Goal: Task Accomplishment & Management: Complete application form

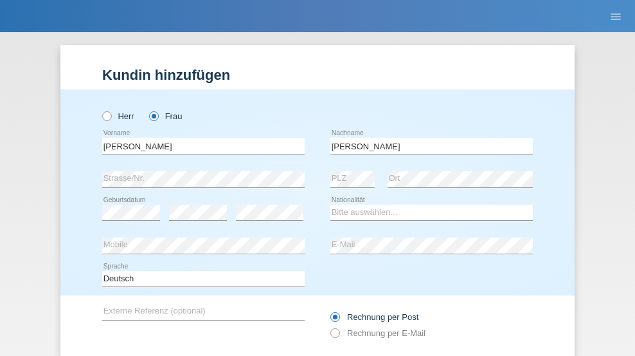
scroll to position [86, 0]
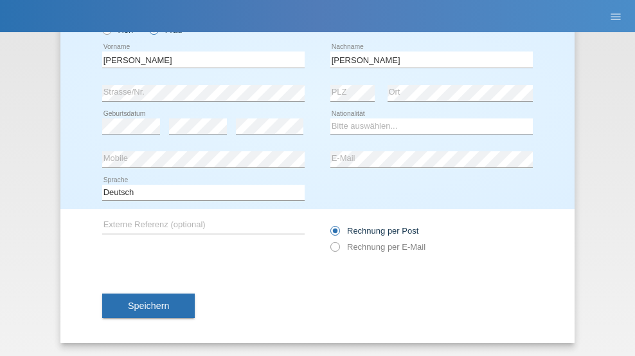
type input "[PERSON_NAME]"
select select "CH"
select select "en"
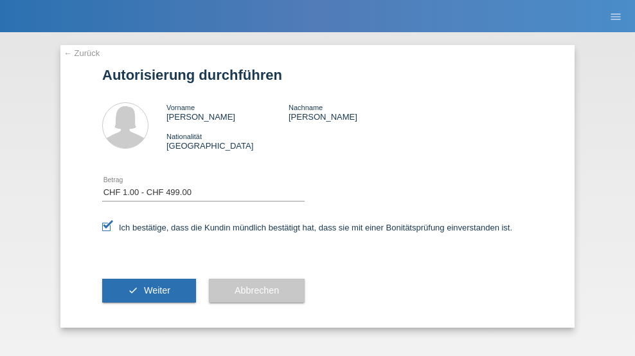
select select "1"
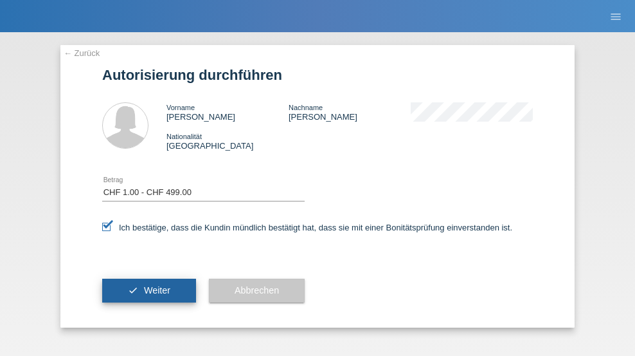
click at [149, 290] on span "Weiter" at bounding box center [157, 290] width 26 height 10
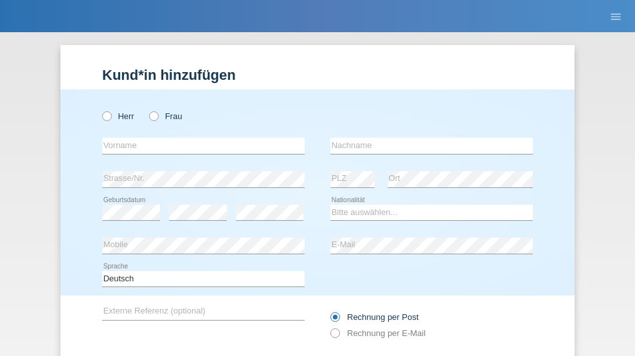
radio input "true"
click at [199, 138] on input "text" at bounding box center [203, 146] width 203 height 16
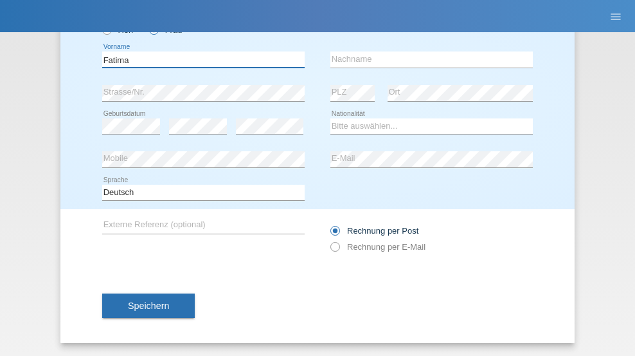
type input "Fatima"
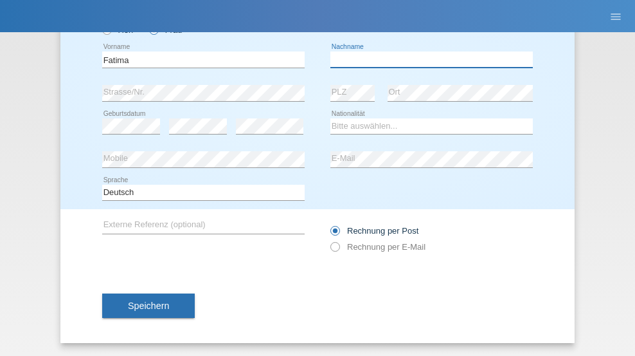
click at [427, 59] on input "text" at bounding box center [432, 59] width 203 height 16
type input "[PERSON_NAME]"
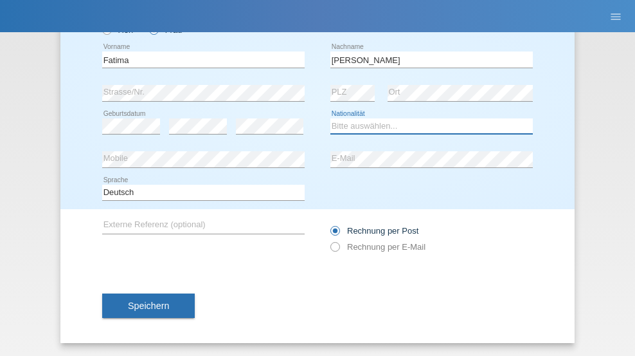
select select "PT"
select select "C"
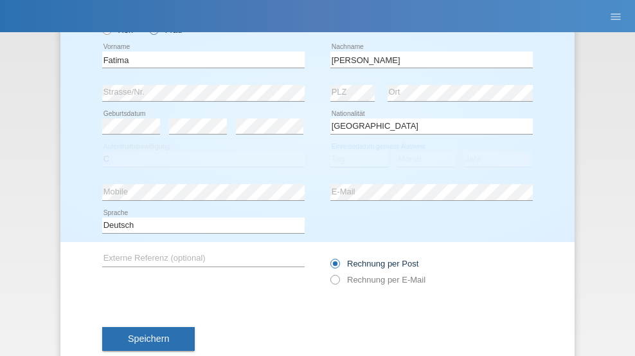
select select "17"
select select "09"
select select "2021"
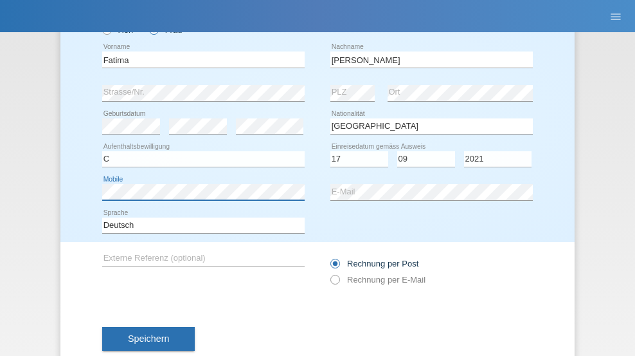
scroll to position [119, 0]
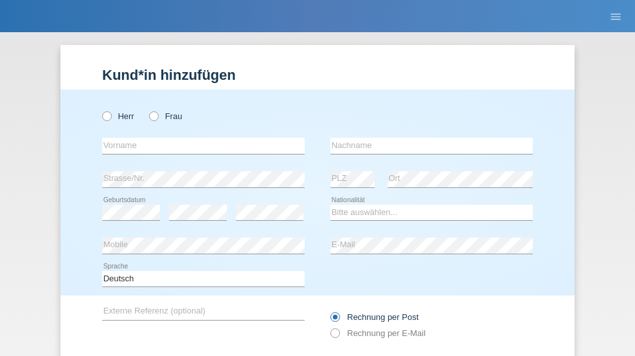
radio input "true"
click at [199, 138] on input "text" at bounding box center [203, 146] width 203 height 16
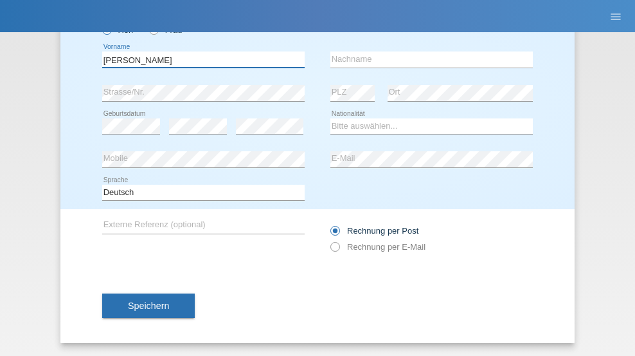
type input "Fabio"
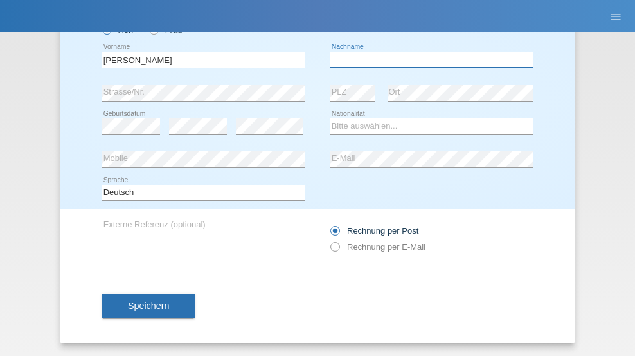
click at [427, 59] on input "text" at bounding box center [432, 59] width 203 height 16
type input "Nascimento de Morais"
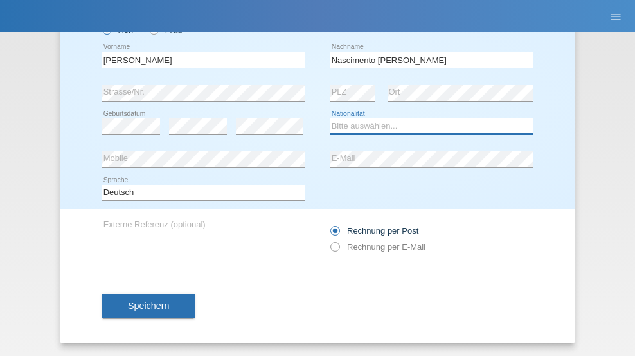
select select "BR"
select select "C"
select select "05"
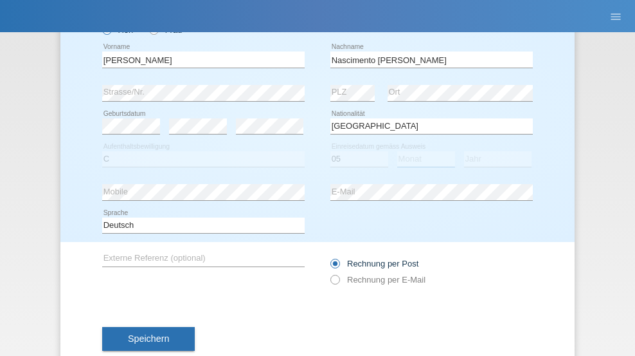
select select "02"
select select "2010"
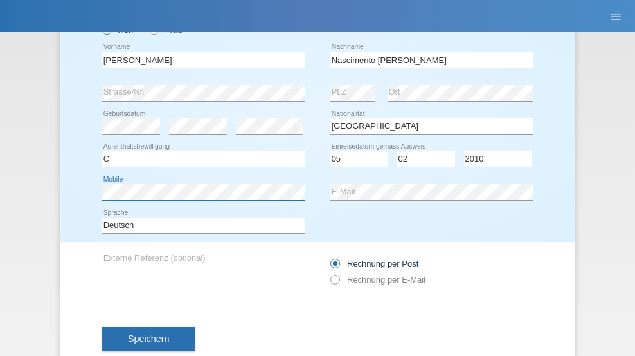
scroll to position [119, 0]
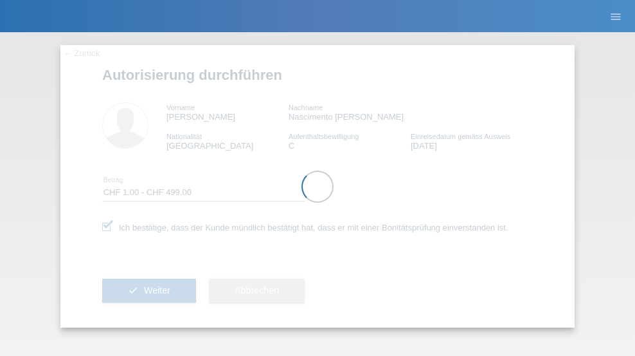
select select "1"
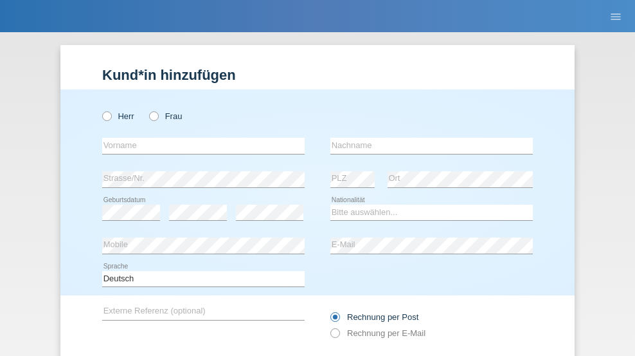
radio input "true"
click at [199, 138] on input "text" at bounding box center [203, 146] width 203 height 16
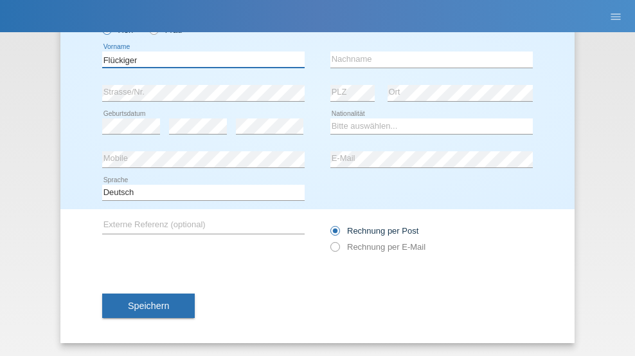
type input "Flückiger"
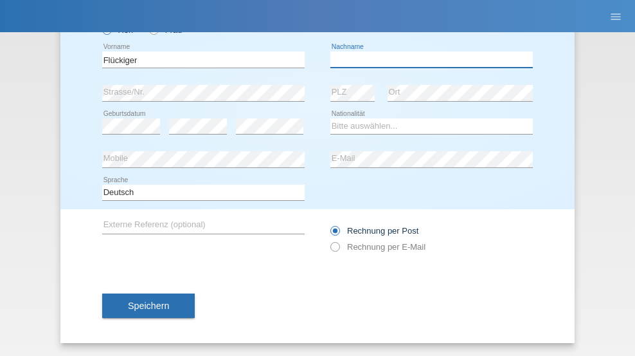
click at [427, 59] on input "text" at bounding box center [432, 59] width 203 height 16
type input "[PERSON_NAME]"
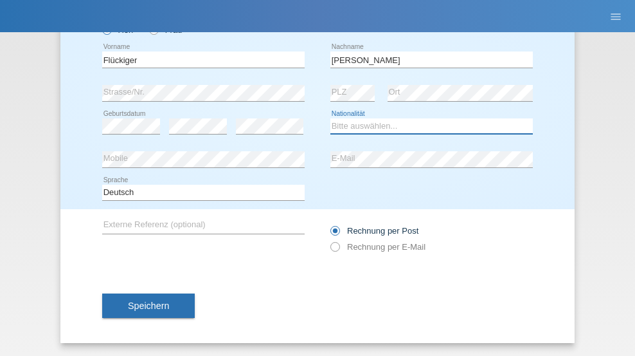
select select "CH"
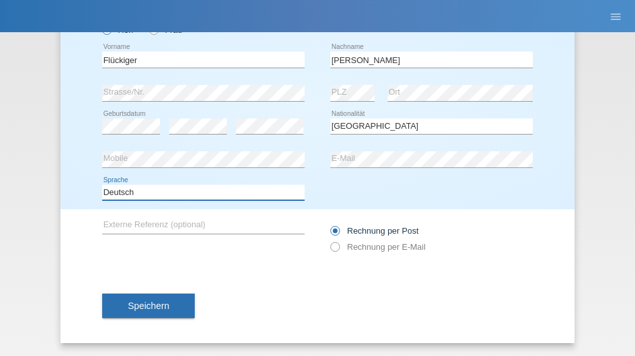
select select "en"
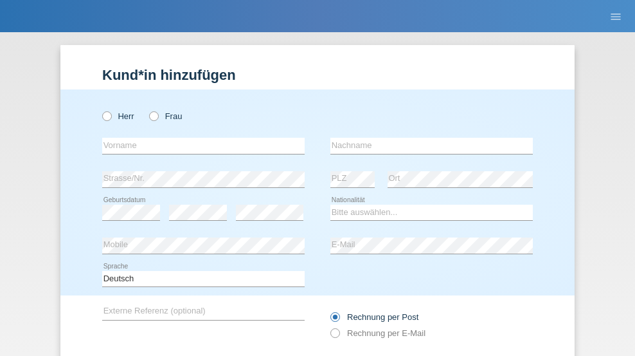
radio input "true"
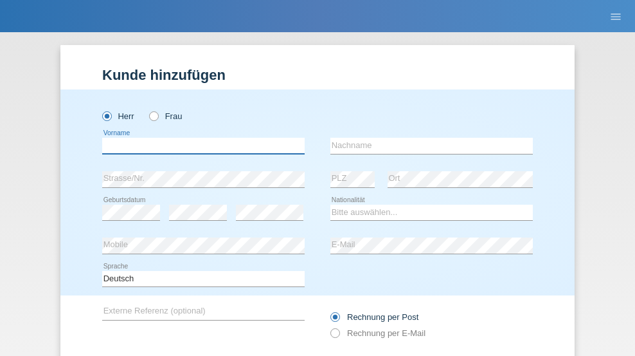
click at [199, 138] on input "text" at bounding box center [203, 146] width 203 height 16
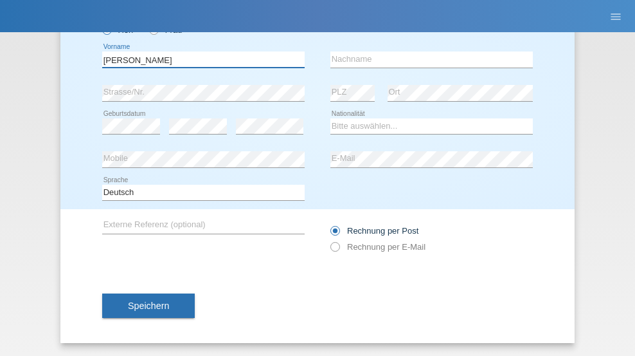
type input "Carlos"
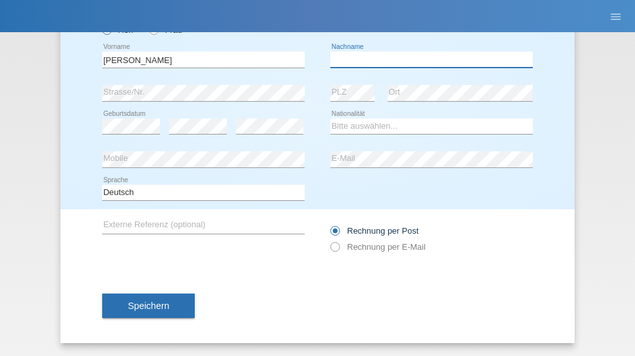
click at [427, 59] on input "text" at bounding box center [432, 59] width 203 height 16
type input "Cabral"
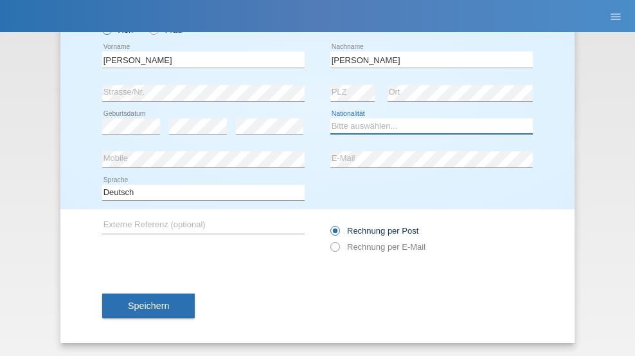
select select "PT"
select select "C"
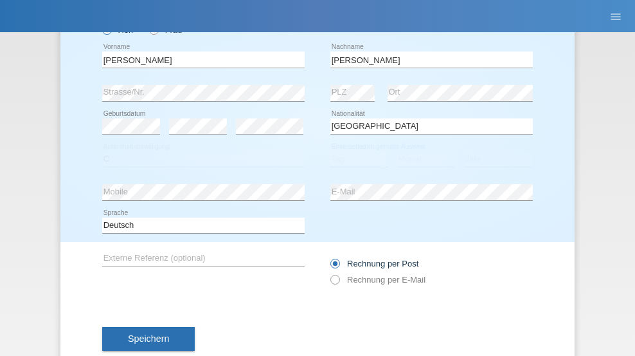
select select "08"
select select "11"
select select "1992"
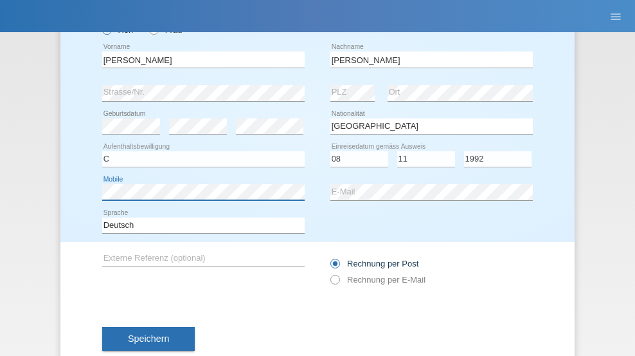
scroll to position [119, 0]
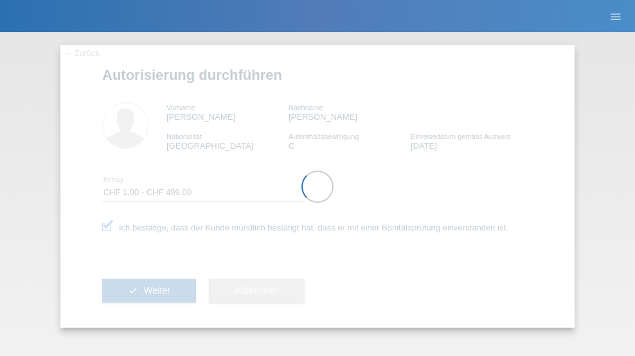
select select "1"
